Goal: Task Accomplishment & Management: Use online tool/utility

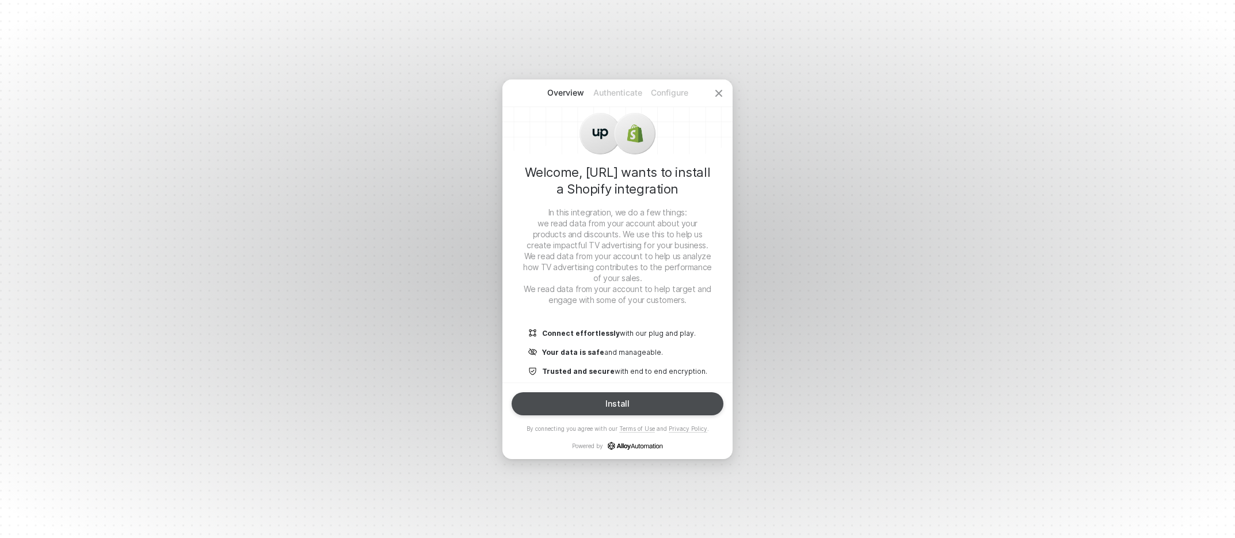
click at [613, 405] on div "Install" at bounding box center [618, 403] width 24 height 9
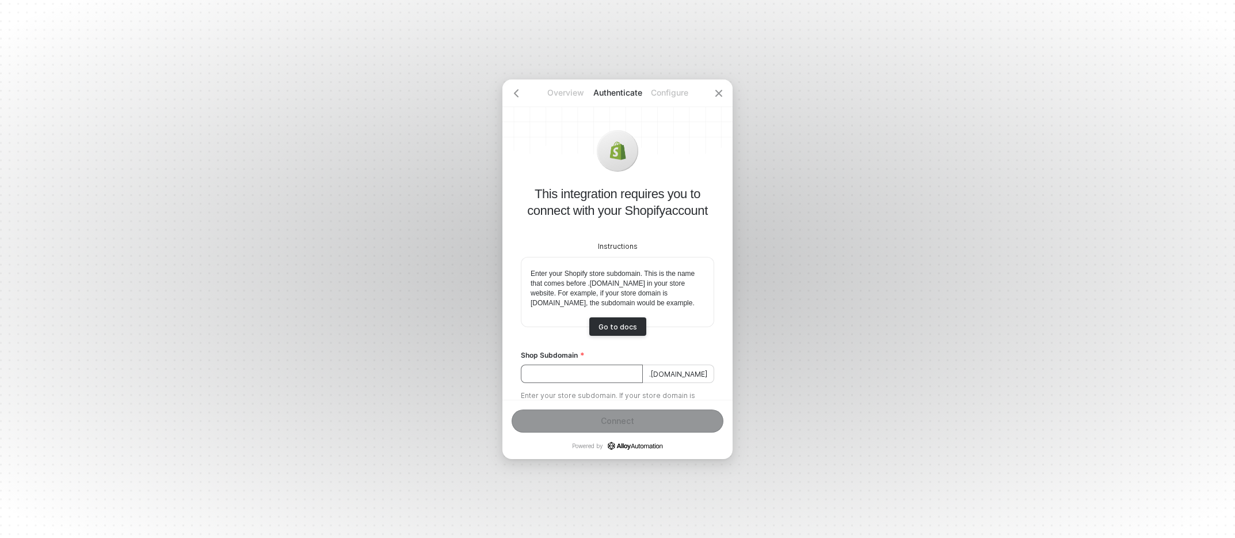
click at [576, 383] on input "Shop Subdomain" at bounding box center [582, 373] width 122 height 18
type input "hammer-made"
click at [587, 427] on button "Connect" at bounding box center [618, 420] width 212 height 23
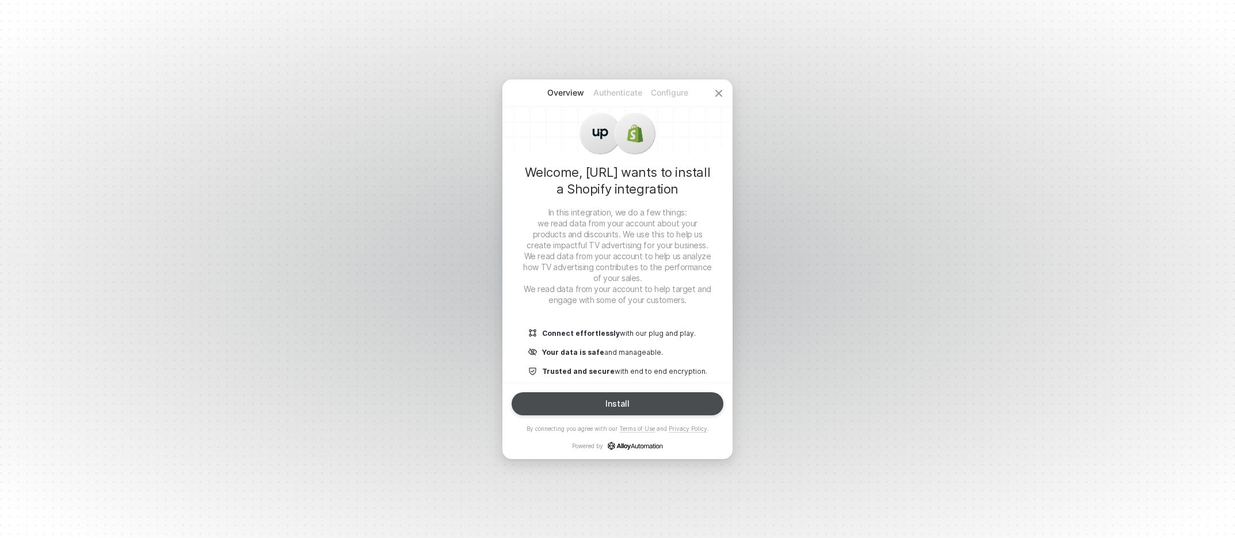
click at [599, 414] on button "Install" at bounding box center [618, 403] width 212 height 23
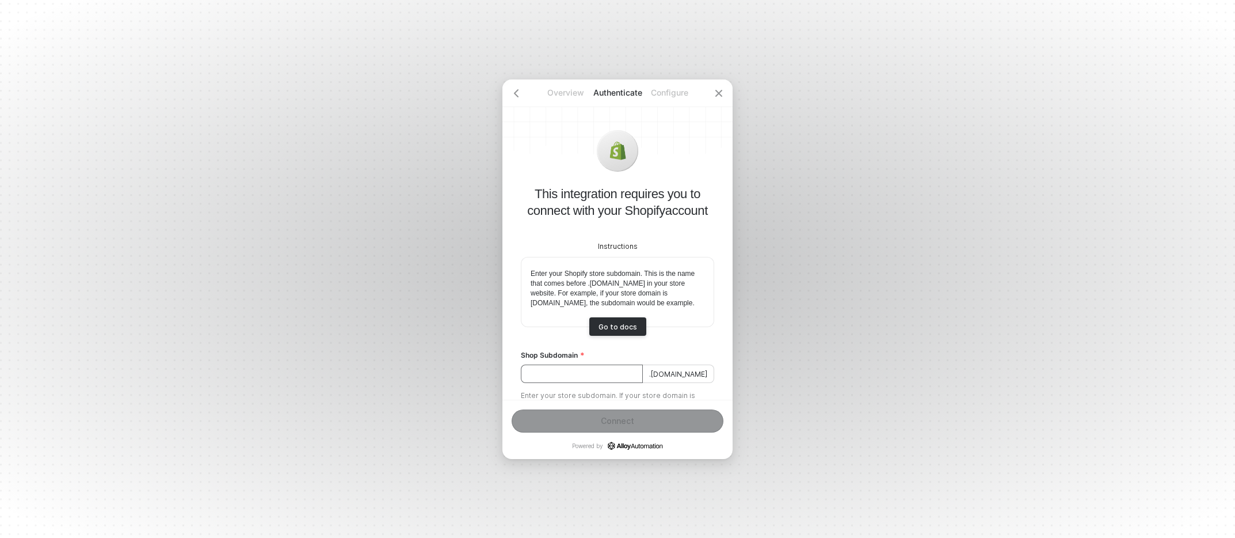
click at [573, 383] on input "Shop Subdomain" at bounding box center [582, 373] width 122 height 18
type input "H"
click at [612, 423] on div "Connect" at bounding box center [617, 420] width 33 height 9
click at [562, 383] on input "Hammer Made" at bounding box center [582, 373] width 122 height 18
type input "Hammer-Made"
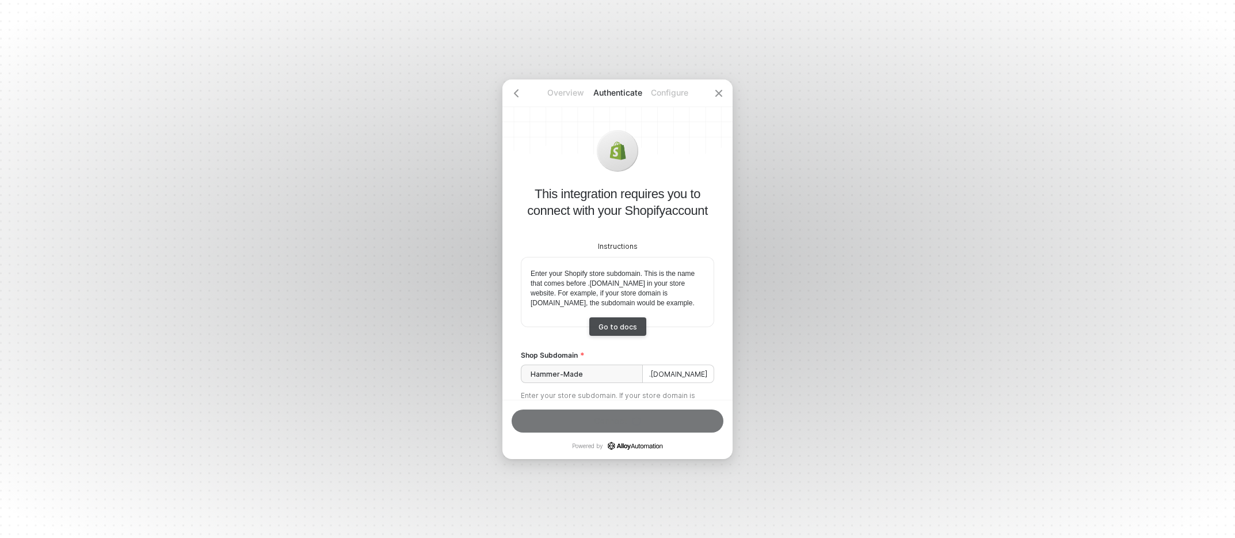
click at [616, 331] on div "Go to docs" at bounding box center [618, 326] width 39 height 9
click at [610, 383] on input "Hammer-Made" at bounding box center [582, 373] width 122 height 18
drag, startPoint x: 608, startPoint y: 380, endPoint x: 466, endPoint y: 371, distance: 142.4
click at [463, 371] on div "Overview Authenticate Configure This integration requires you to connect with y…" at bounding box center [617, 269] width 1235 height 538
type input "hammermade"
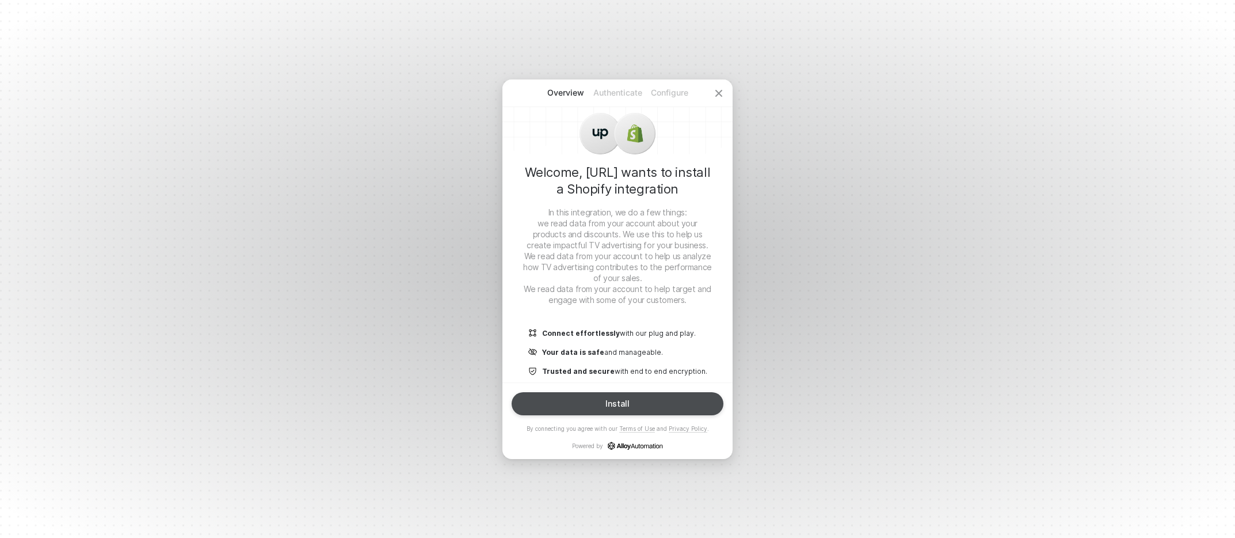
click at [596, 401] on button "Install" at bounding box center [618, 403] width 212 height 23
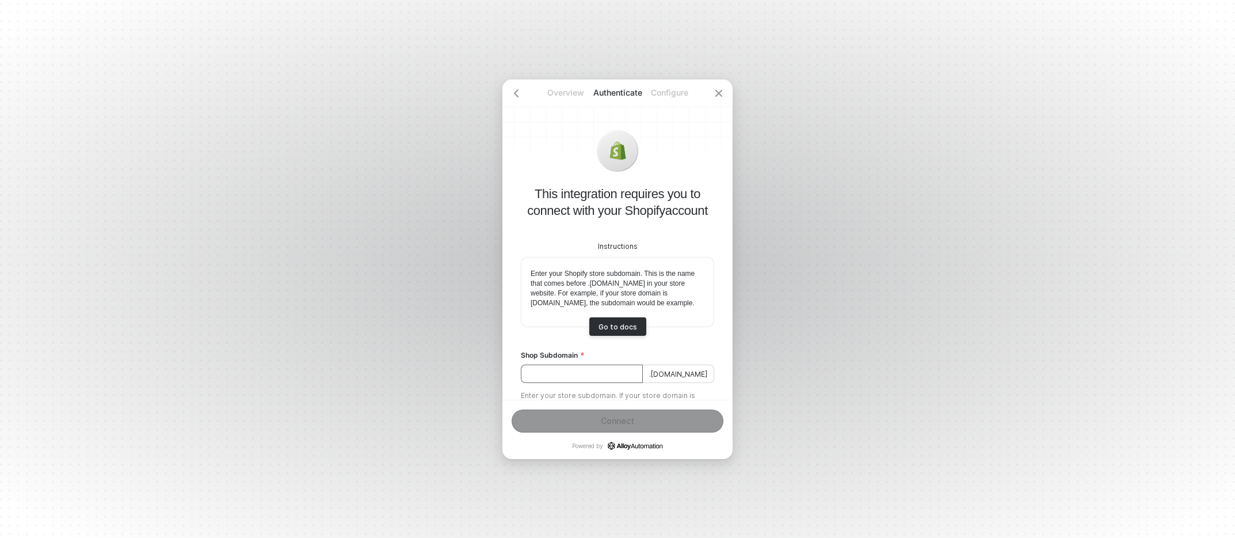
click at [562, 378] on input "Shop Subdomain" at bounding box center [582, 373] width 122 height 18
click at [596, 426] on button "Connect" at bounding box center [618, 420] width 212 height 23
click at [603, 383] on input "hammermade" at bounding box center [582, 373] width 122 height 18
drag, startPoint x: 606, startPoint y: 385, endPoint x: 459, endPoint y: 376, distance: 147.0
click at [458, 376] on div "Overview Authenticate Configure This integration requires you to connect with y…" at bounding box center [617, 269] width 1235 height 538
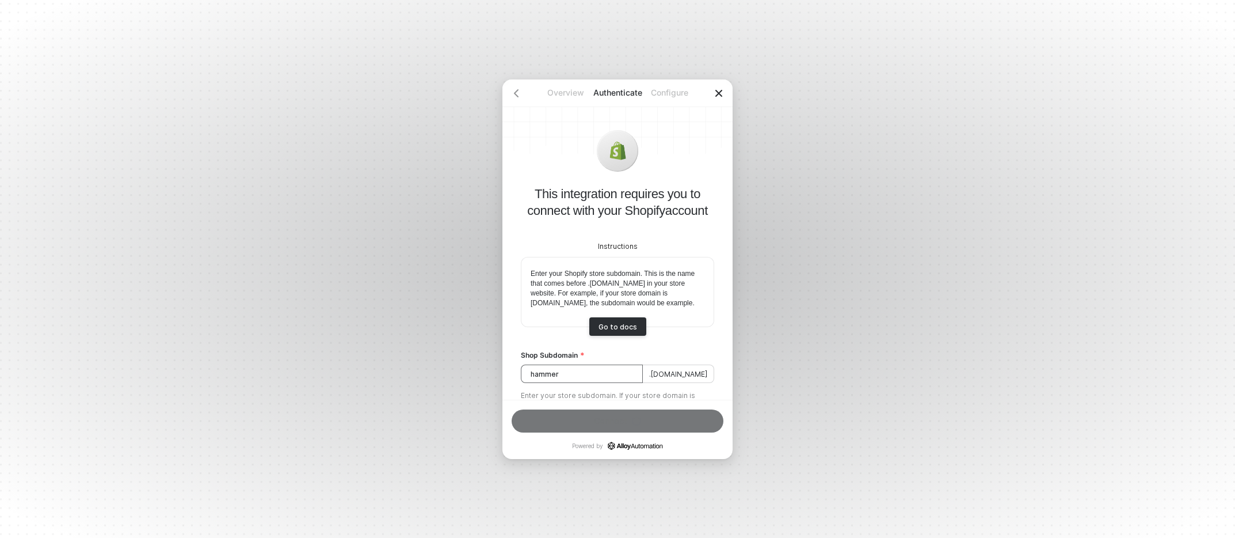
type input "hammer"
click at [720, 92] on icon "icon-close" at bounding box center [719, 93] width 7 height 7
click at [717, 87] on div at bounding box center [719, 93] width 28 height 28
click at [717, 92] on icon "icon-close" at bounding box center [718, 93] width 9 height 9
click at [512, 94] on icon "icon-arrow-left" at bounding box center [516, 93] width 9 height 9
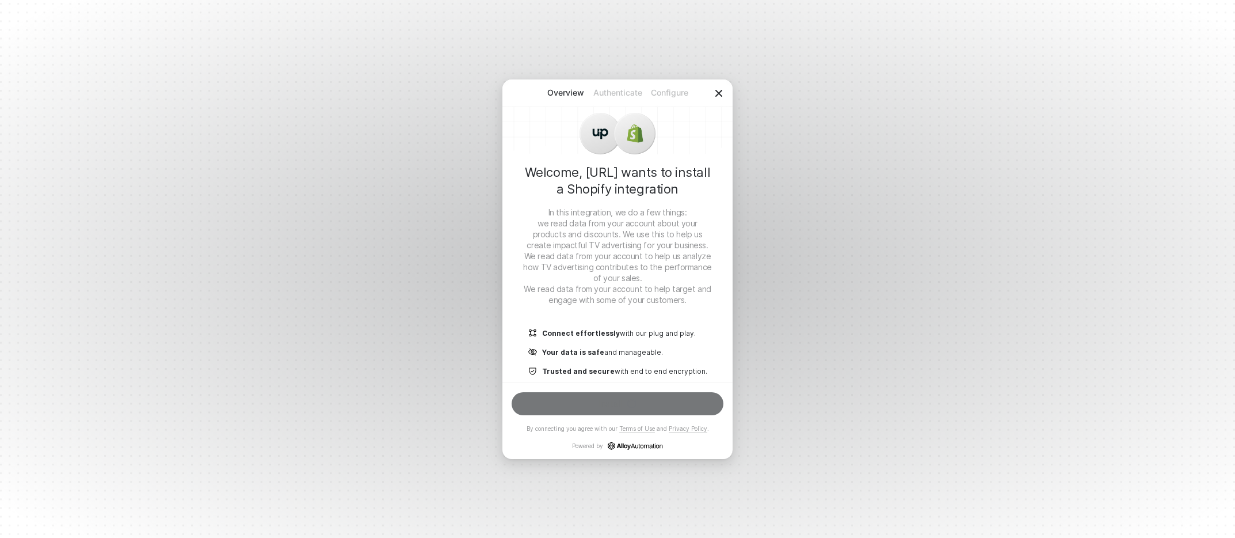
click at [720, 93] on icon "icon-close" at bounding box center [719, 93] width 7 height 7
